Goal: Find specific page/section: Find specific page/section

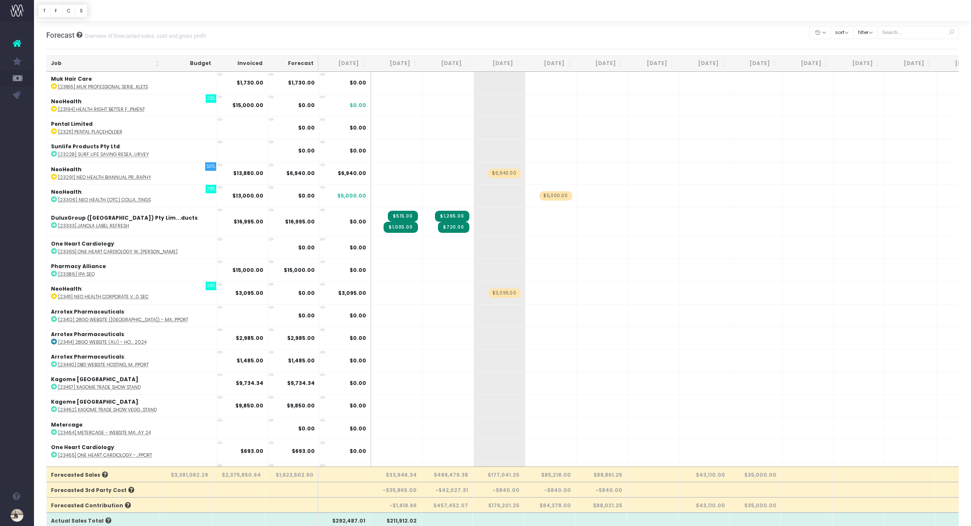
scroll to position [684, 0]
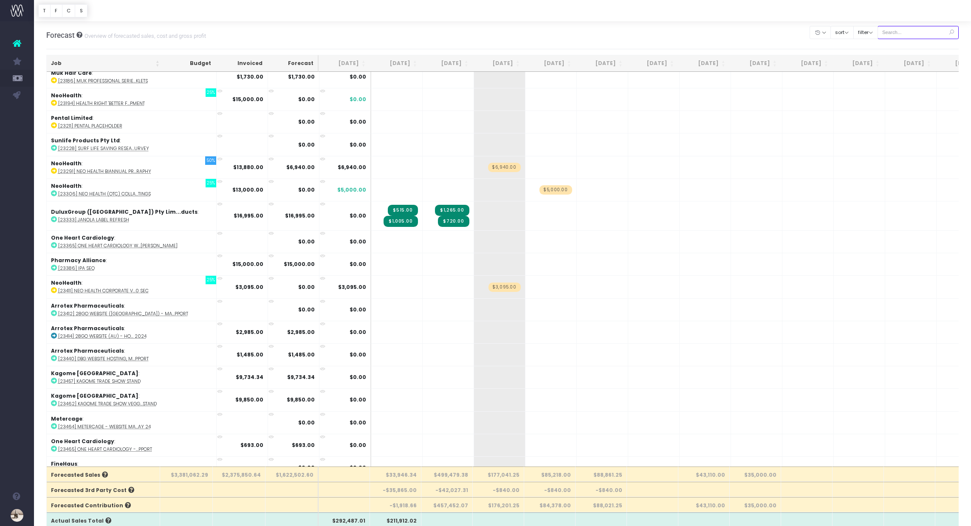
click at [913, 32] on input "text" at bounding box center [918, 32] width 82 height 13
type input "fusion"
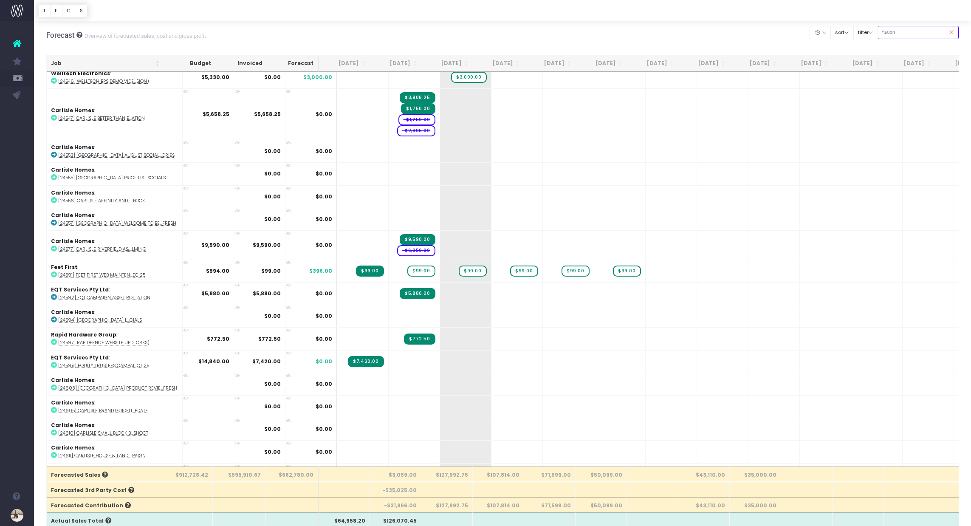
scroll to position [1423, 0]
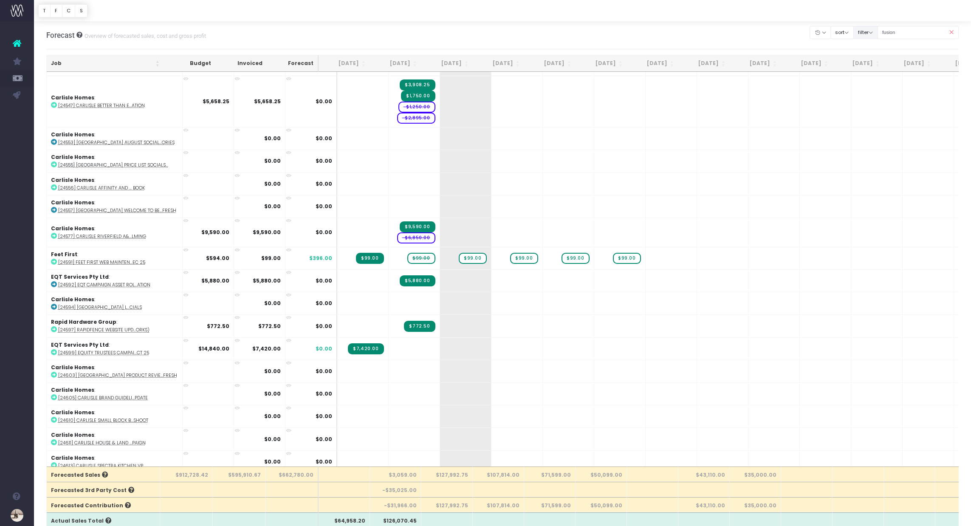
click at [872, 33] on button "filter" at bounding box center [865, 32] width 25 height 13
click at [869, 56] on span at bounding box center [865, 59] width 8 height 8
click at [875, 56] on input "All" at bounding box center [877, 57] width 6 height 6
checkbox input "false"
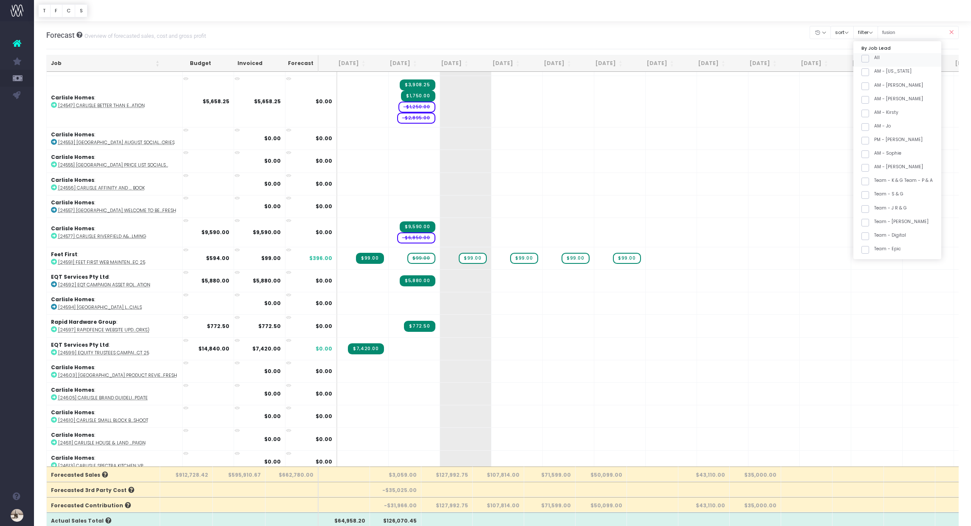
checkbox input "false"
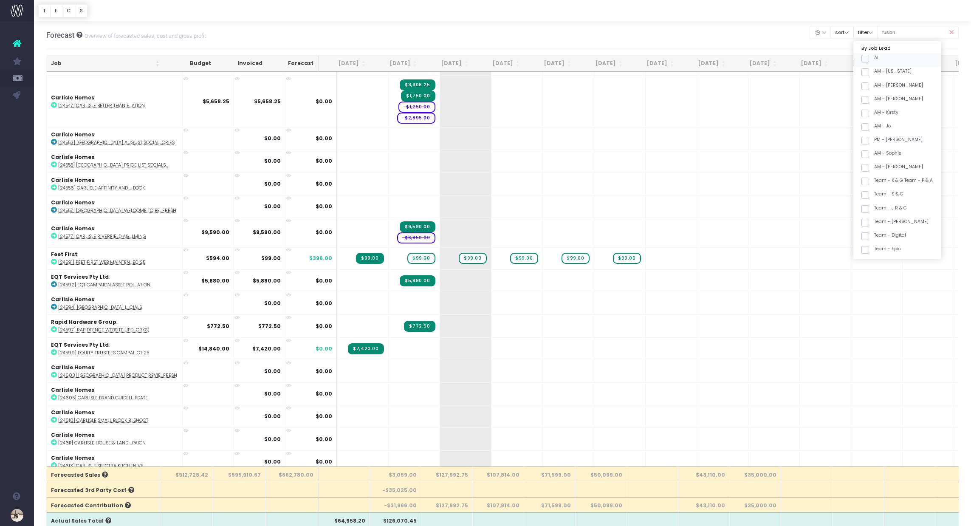
checkbox input "false"
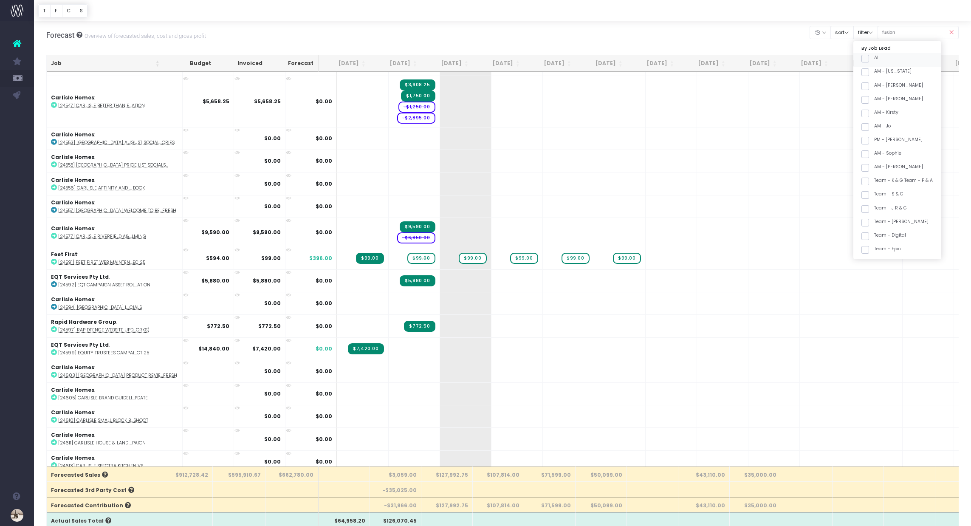
checkbox input "false"
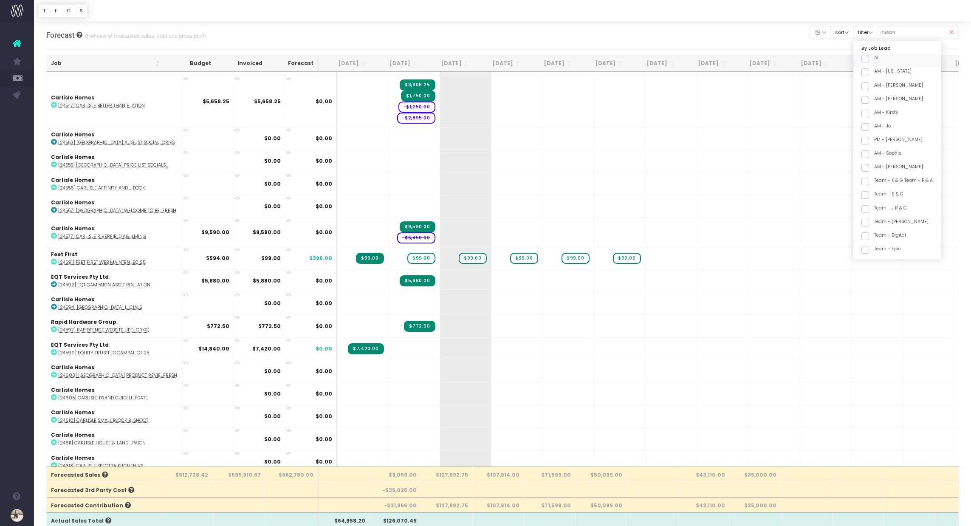
checkbox input "false"
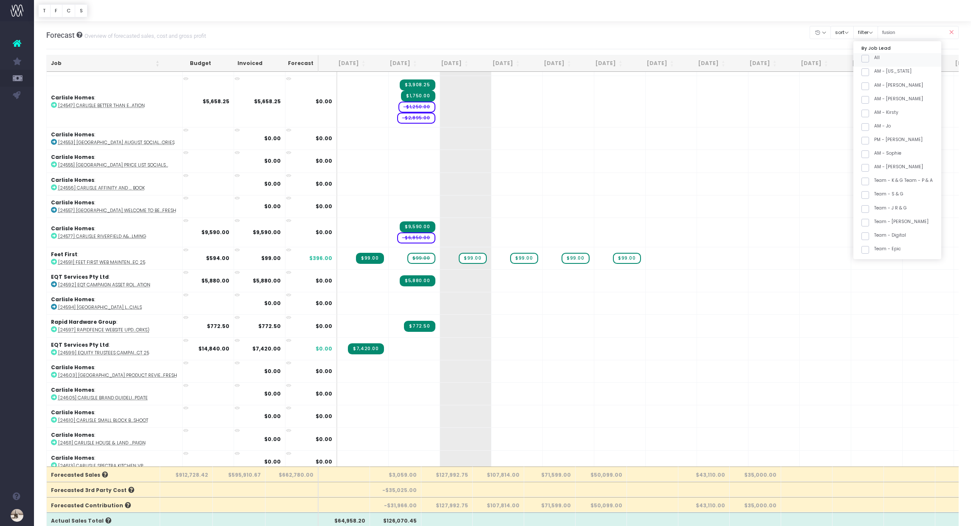
checkbox input "false"
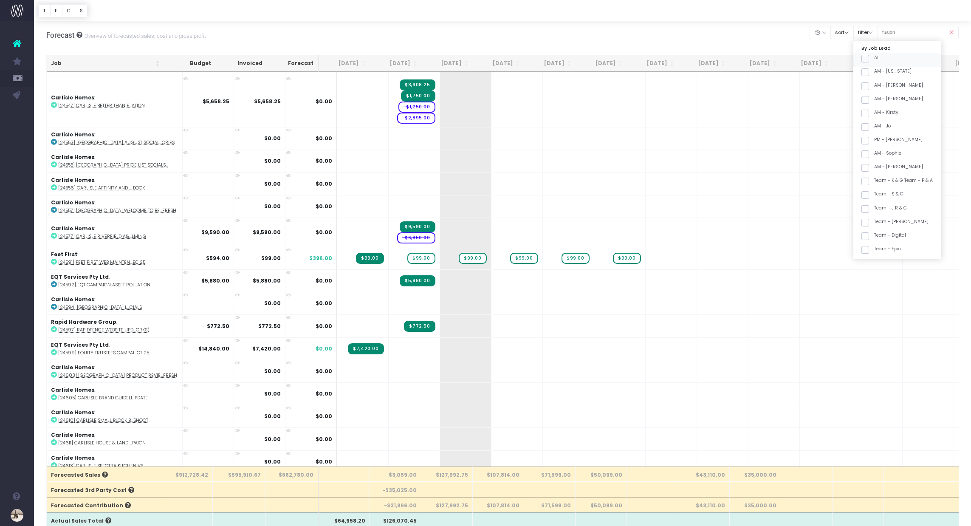
checkbox input "false"
click at [869, 206] on span at bounding box center [865, 207] width 8 height 8
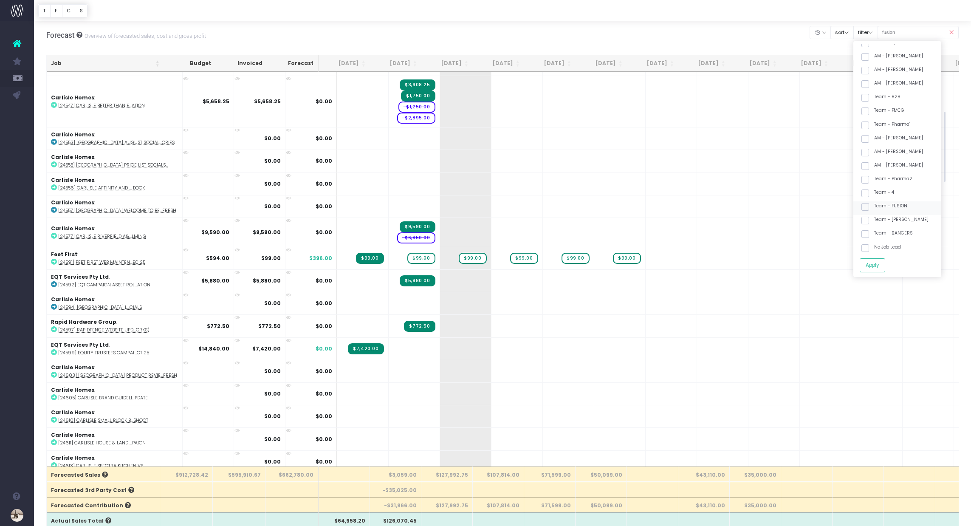
click at [877, 206] on input "Team - FUSION" at bounding box center [877, 206] width 6 height 6
checkbox input "true"
click at [869, 219] on span at bounding box center [865, 221] width 8 height 8
click at [878, 219] on input "Archived" at bounding box center [877, 219] width 6 height 6
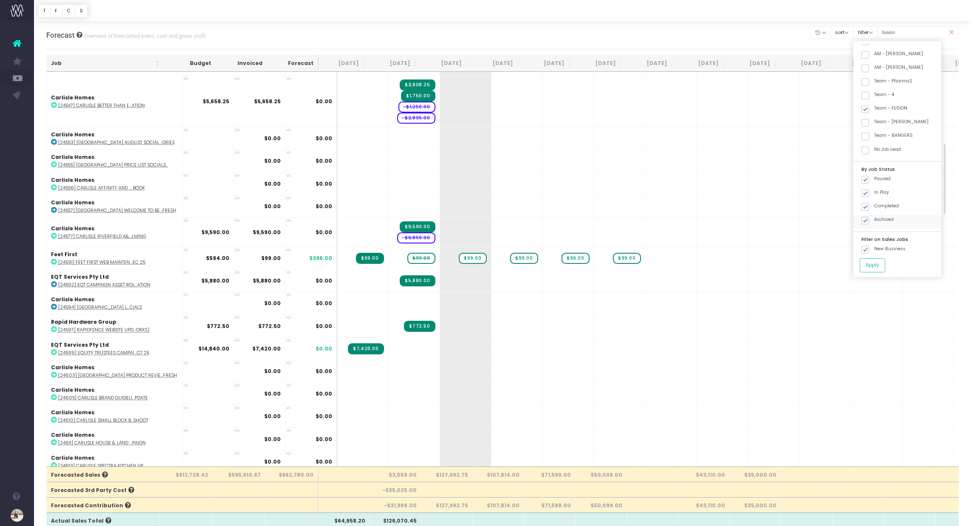
checkbox input "false"
click at [869, 208] on span at bounding box center [865, 207] width 8 height 8
click at [877, 208] on input "Completed" at bounding box center [877, 206] width 6 height 6
checkbox input "false"
click at [869, 180] on span at bounding box center [865, 180] width 8 height 8
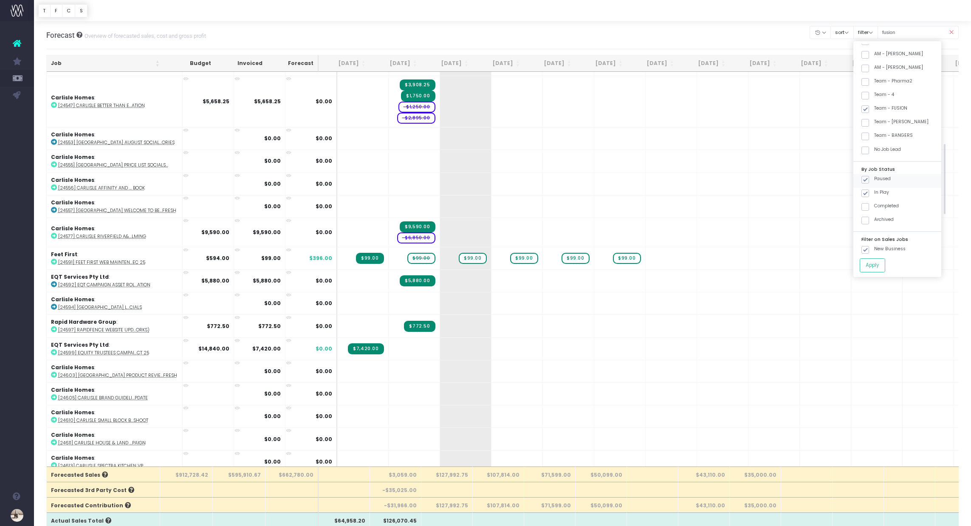
click at [875, 180] on input "Paused" at bounding box center [877, 178] width 6 height 6
checkbox input "false"
click at [885, 262] on button "Apply" at bounding box center [871, 265] width 25 height 14
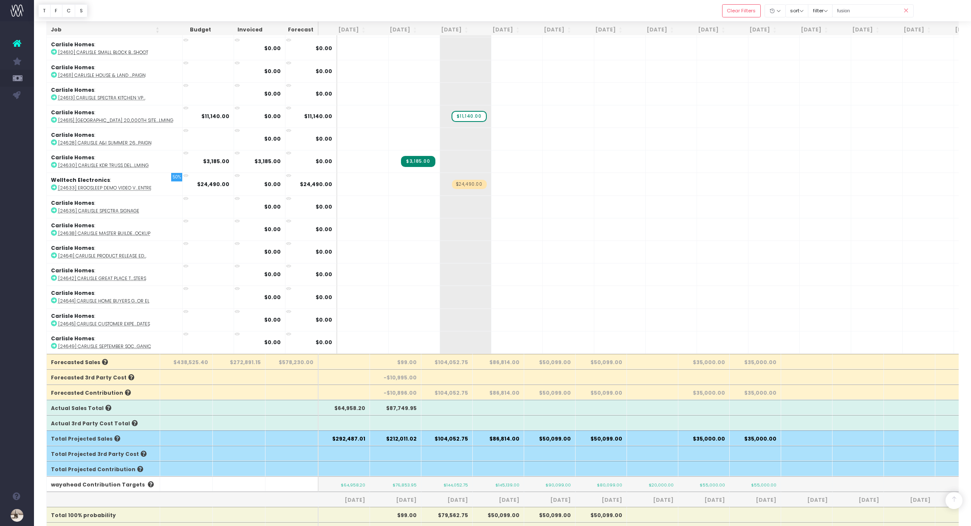
scroll to position [236, 0]
